Goal: Task Accomplishment & Management: Manage account settings

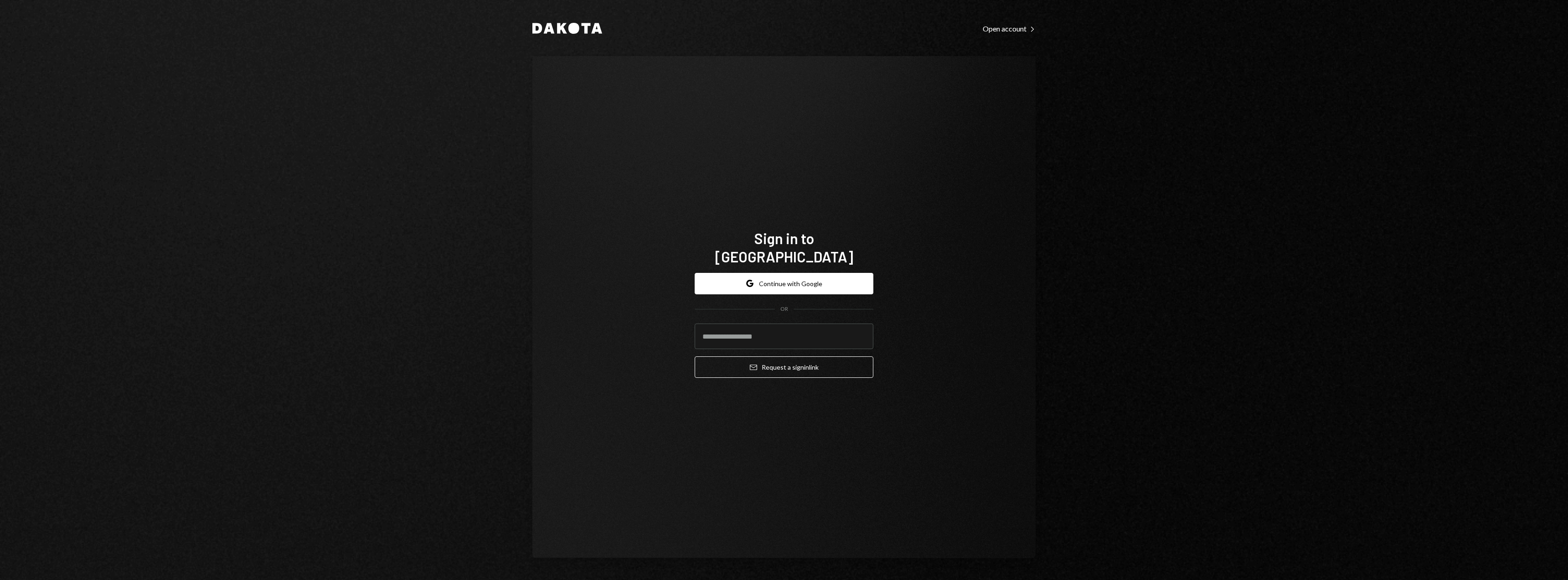
click at [809, 281] on button "Google Continue with Google" at bounding box center [783, 283] width 178 height 22
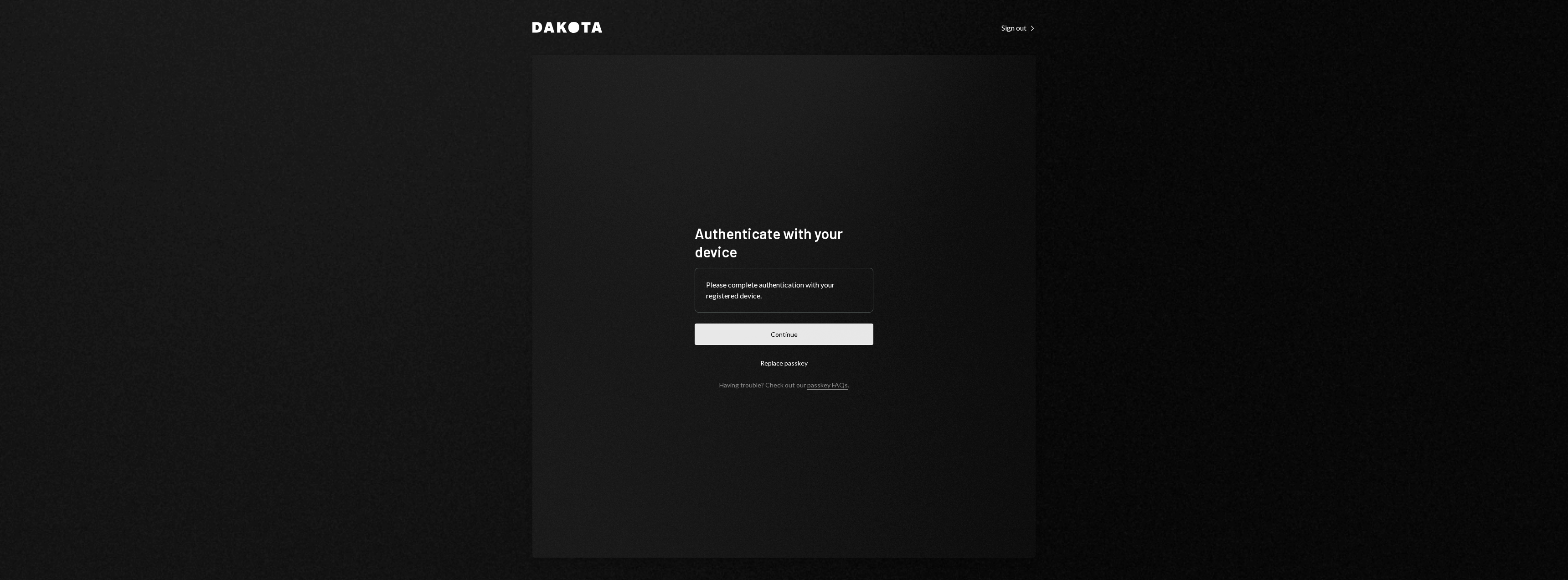
click at [774, 324] on button "Continue" at bounding box center [783, 334] width 178 height 22
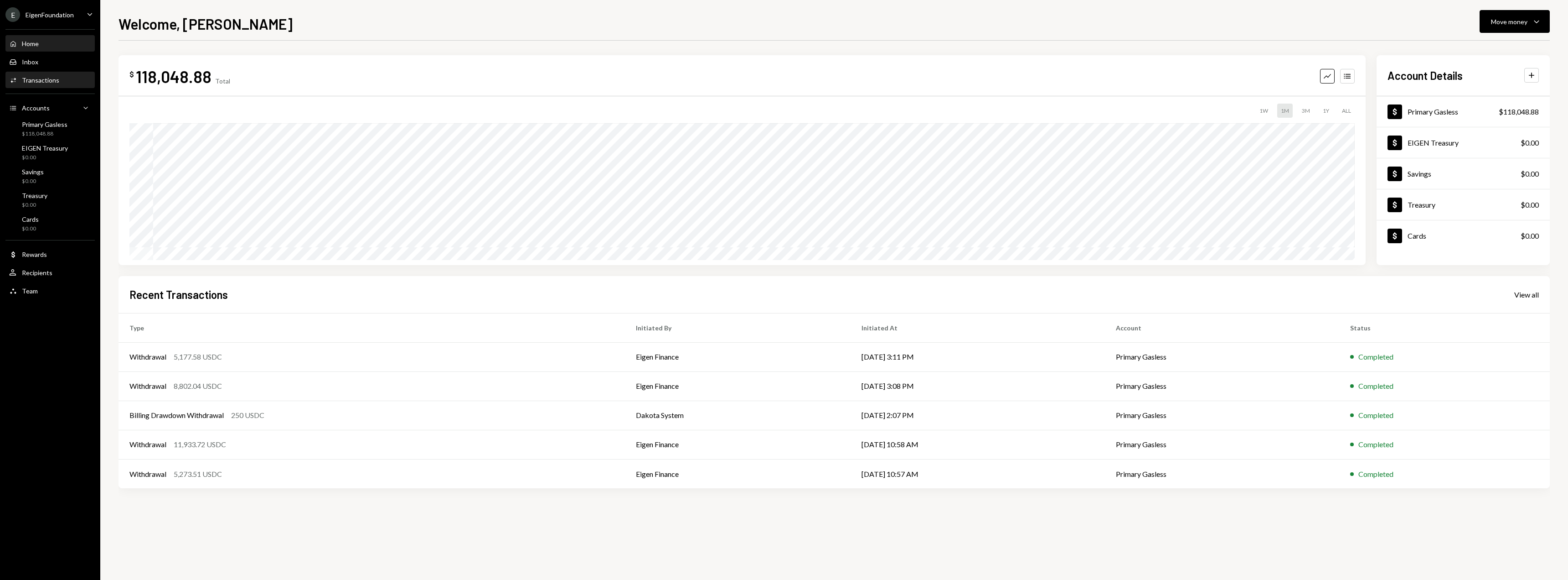
click at [38, 74] on div "Activities Transactions" at bounding box center [50, 80] width 82 height 16
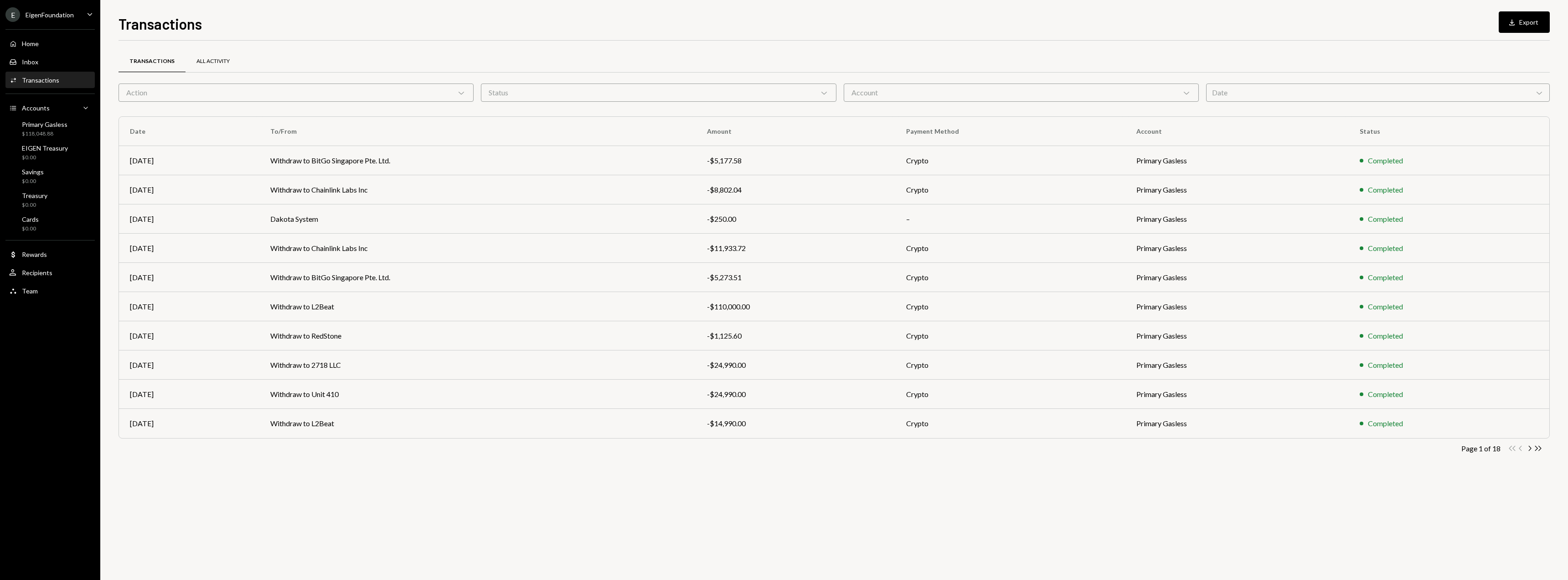
click at [215, 69] on div "All Activity" at bounding box center [213, 61] width 55 height 22
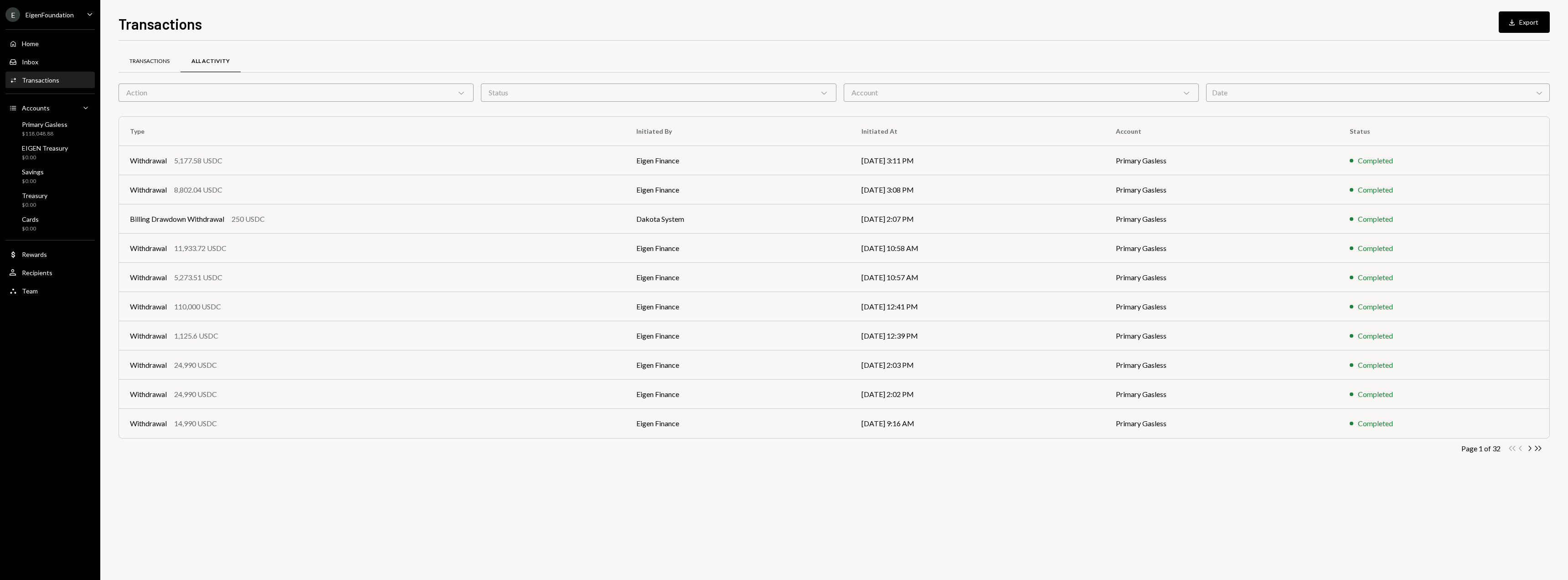
click at [146, 61] on div "Transactions" at bounding box center [150, 61] width 40 height 8
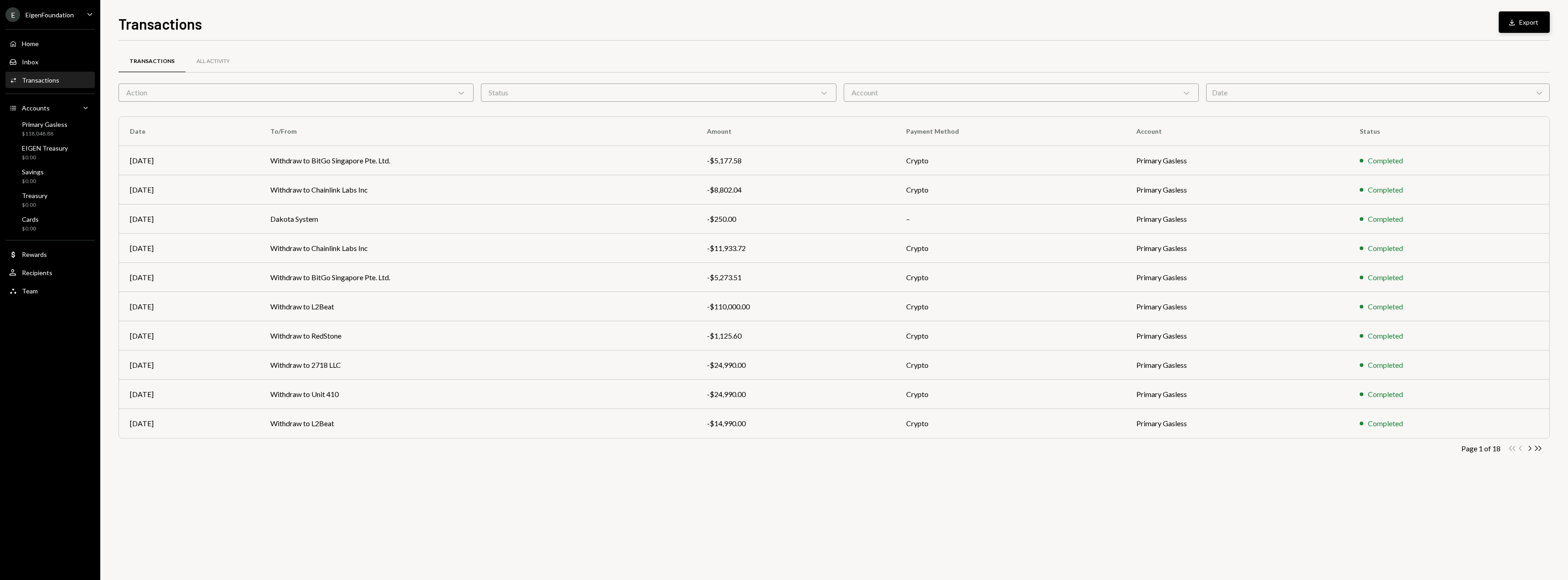
click at [1522, 24] on button "Download Export" at bounding box center [1524, 23] width 51 height 22
